Goal: Transaction & Acquisition: Book appointment/travel/reservation

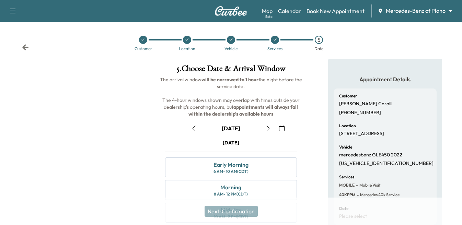
scroll to position [69, 0]
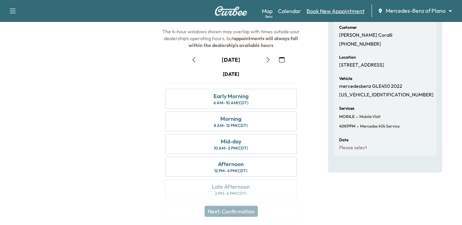
click at [328, 11] on link "Book New Appointment" at bounding box center [336, 11] width 58 height 8
click at [337, 11] on link "Book New Appointment" at bounding box center [336, 11] width 58 height 8
click at [320, 11] on link "Book New Appointment" at bounding box center [336, 11] width 58 height 8
click at [342, 8] on link "Book New Appointment" at bounding box center [336, 11] width 58 height 8
click at [337, 11] on link "Book New Appointment" at bounding box center [336, 11] width 58 height 8
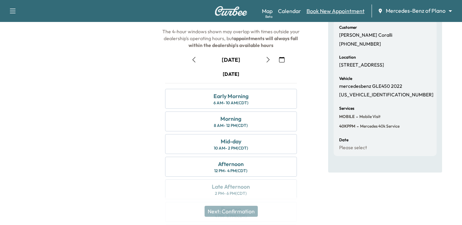
click at [337, 11] on link "Book New Appointment" at bounding box center [336, 11] width 58 height 8
click at [194, 60] on icon "button" at bounding box center [193, 59] width 5 height 5
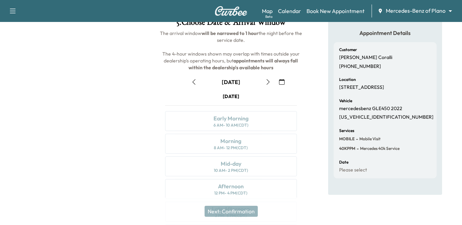
scroll to position [34, 0]
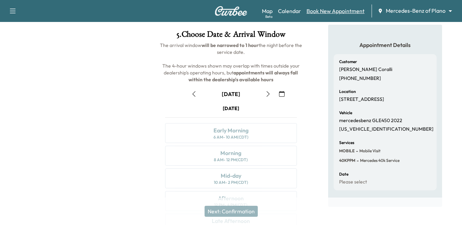
click at [323, 8] on link "Book New Appointment" at bounding box center [336, 11] width 58 height 8
drag, startPoint x: 320, startPoint y: 12, endPoint x: 309, endPoint y: 15, distance: 11.2
click at [320, 11] on link "Book New Appointment" at bounding box center [336, 11] width 58 height 8
click at [356, 7] on link "Book New Appointment" at bounding box center [336, 11] width 58 height 8
click at [341, 11] on link "Book New Appointment" at bounding box center [336, 11] width 58 height 8
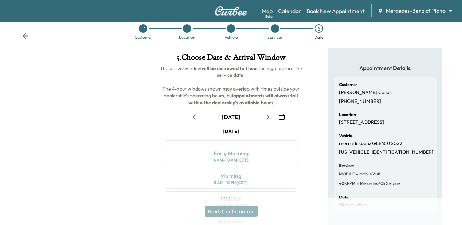
scroll to position [0, 0]
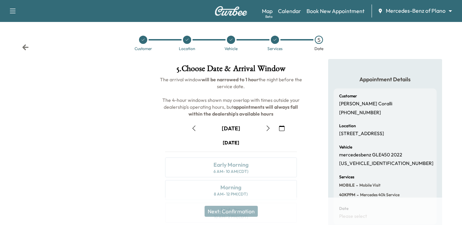
click at [14, 11] on icon "button" at bounding box center [13, 11] width 8 height 8
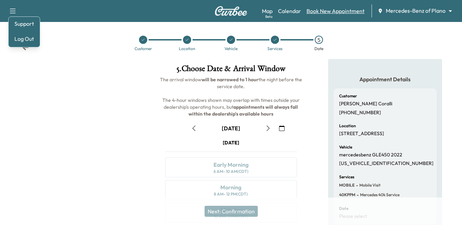
click at [337, 10] on link "Book New Appointment" at bounding box center [336, 11] width 58 height 8
click at [347, 11] on link "Book New Appointment" at bounding box center [336, 11] width 58 height 8
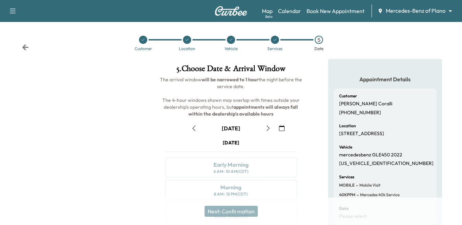
click at [233, 216] on div "Next: Confirmation" at bounding box center [231, 211] width 462 height 27
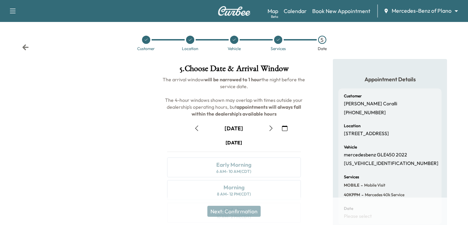
click at [403, 9] on body "Support Log Out Map Beta Calendar Book New Appointment Mercedes-Benz of Plano *…" at bounding box center [234, 112] width 468 height 225
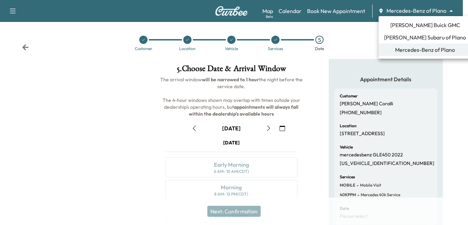
click at [411, 34] on span "[PERSON_NAME] Subaru of Plano" at bounding box center [425, 37] width 82 height 8
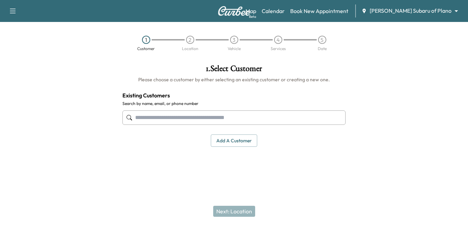
click at [428, 6] on div "Map Beta Calendar Book New Appointment [PERSON_NAME] Subaru of Plano ******** ​" at bounding box center [353, 10] width 217 height 13
click at [425, 10] on body "Support Log Out Map Beta Calendar Book New Appointment [PERSON_NAME] Subaru of …" at bounding box center [234, 112] width 468 height 225
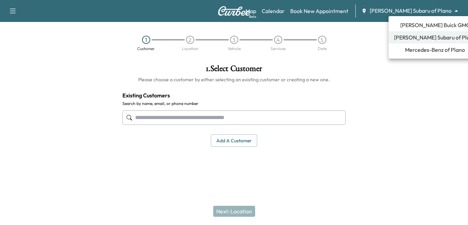
click at [405, 47] on span "Mercedes-Benz of Plano" at bounding box center [435, 50] width 60 height 8
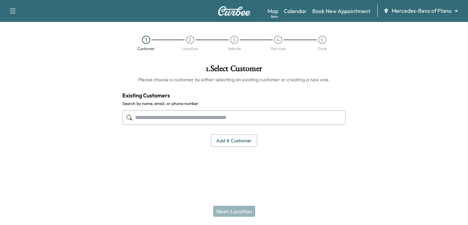
click at [138, 117] on input "text" at bounding box center [233, 118] width 223 height 14
type input "*"
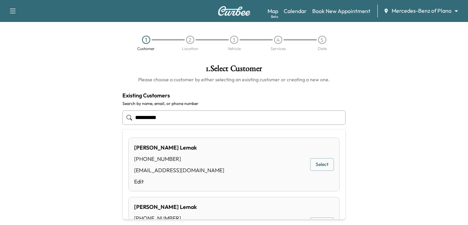
click at [310, 163] on button "Select" at bounding box center [322, 164] width 24 height 13
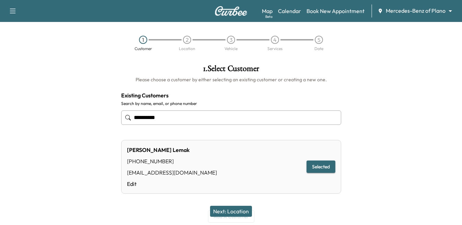
type input "**********"
click at [232, 213] on button "Next: Location" at bounding box center [231, 211] width 42 height 11
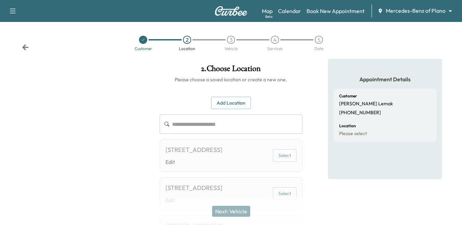
click at [195, 153] on div "[STREET_ADDRESS]" at bounding box center [194, 150] width 57 height 10
click at [186, 154] on div "[STREET_ADDRESS]" at bounding box center [194, 150] width 57 height 10
click at [288, 160] on button "Select" at bounding box center [285, 155] width 24 height 13
click at [284, 158] on button "Select" at bounding box center [285, 155] width 24 height 13
click at [202, 120] on input "text" at bounding box center [237, 124] width 131 height 19
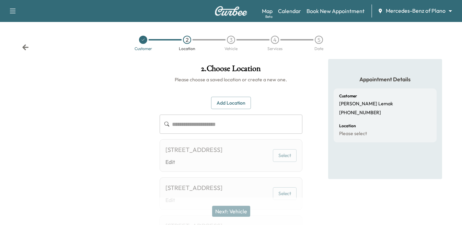
click at [170, 154] on div "[STREET_ADDRESS]" at bounding box center [194, 150] width 57 height 10
click at [282, 162] on button "Select" at bounding box center [285, 155] width 24 height 13
click at [231, 100] on button "Add Location" at bounding box center [231, 103] width 40 height 13
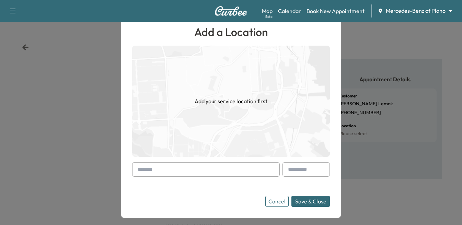
click at [167, 165] on input "text" at bounding box center [206, 170] width 148 height 14
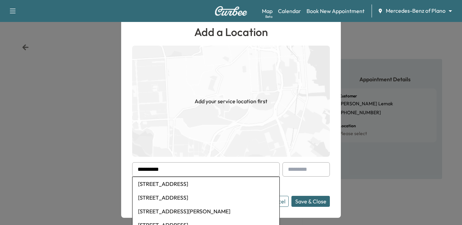
click at [172, 184] on li "[STREET_ADDRESS]" at bounding box center [206, 184] width 147 height 14
type input "**********"
